Goal: Transaction & Acquisition: Purchase product/service

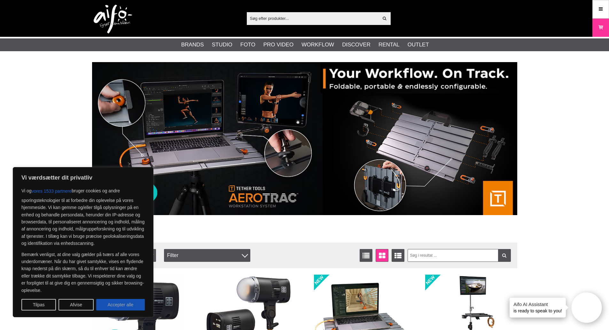
click at [125, 306] on button "Accepter alle" at bounding box center [120, 305] width 49 height 12
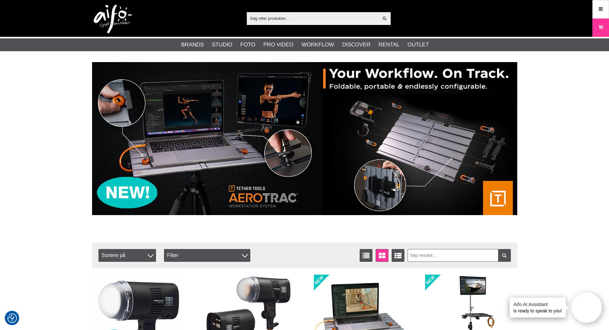
checkbox input "true"
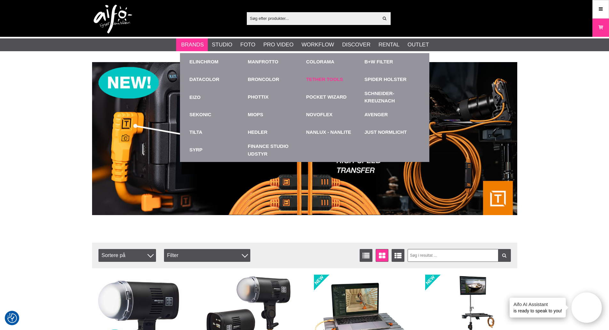
click at [315, 79] on link "Tether Tools" at bounding box center [324, 79] width 37 height 7
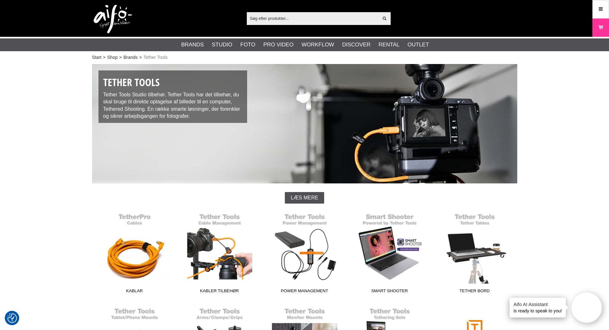
click at [304, 22] on input "text" at bounding box center [313, 18] width 132 height 10
paste input "ATWS"
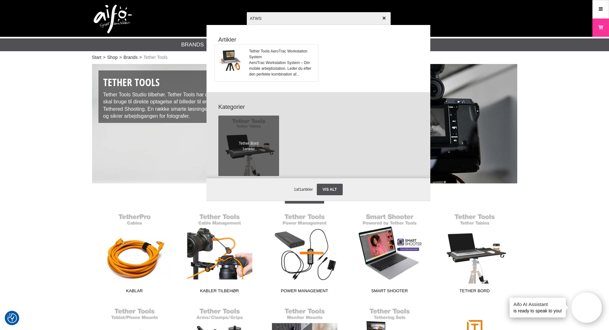
type input "ATWS"
click at [274, 60] on span "AeroTrac Workstation System – Din mobile arbejdsstation. Leder du efter den per…" at bounding box center [281, 68] width 65 height 17
